Goal: Navigation & Orientation: Find specific page/section

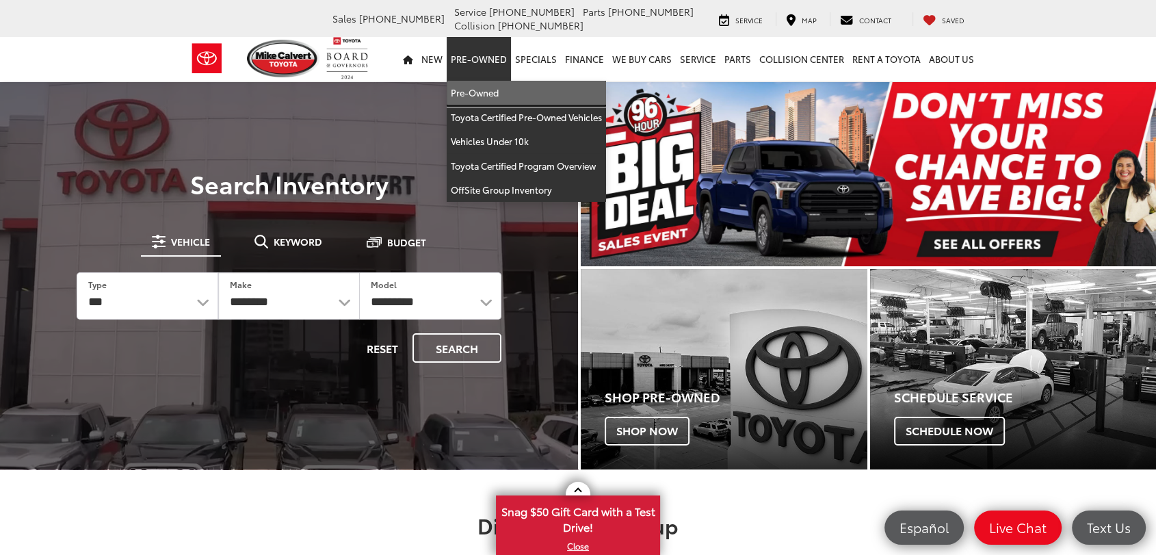
click at [473, 88] on link "Pre-Owned" at bounding box center [525, 93] width 159 height 25
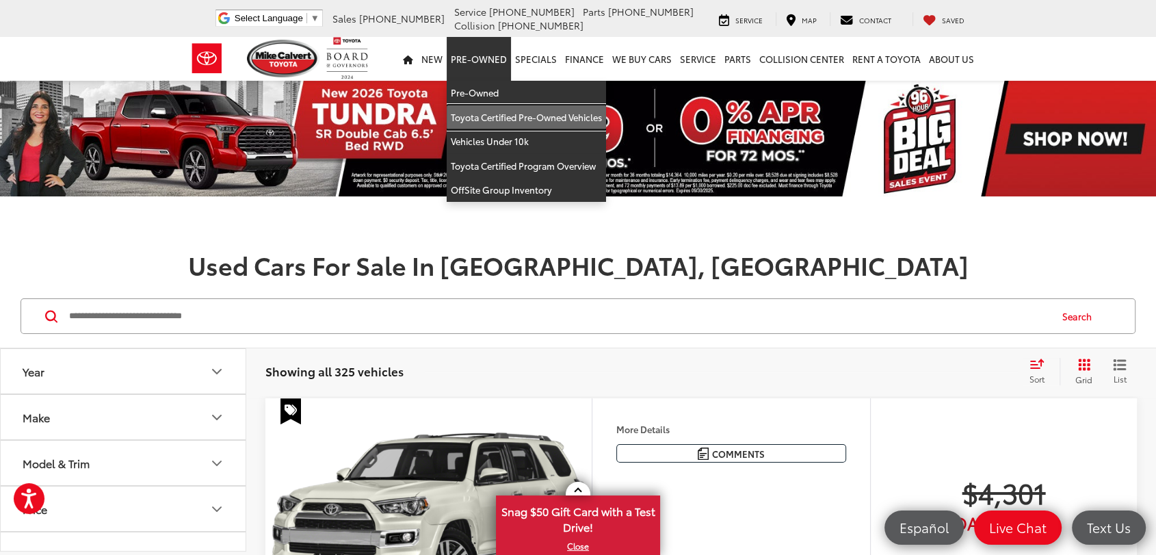
click at [488, 116] on link "Toyota Certified Pre-Owned Vehicles" at bounding box center [525, 117] width 159 height 25
